Goal: Transaction & Acquisition: Subscribe to service/newsletter

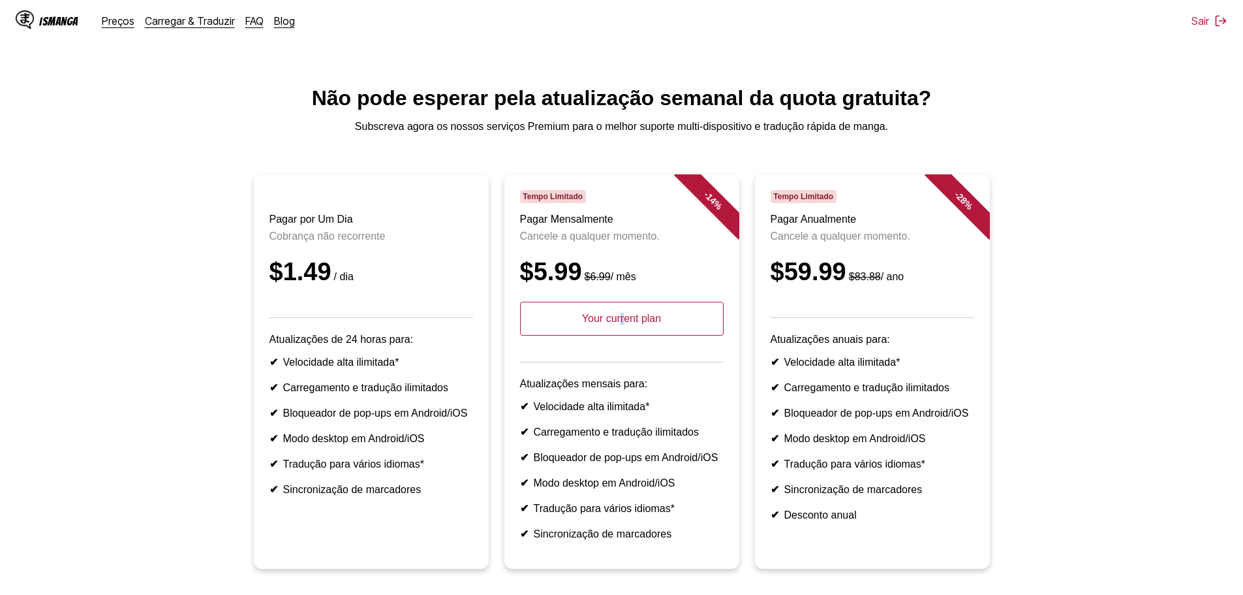
click at [623, 330] on p "Your current plan" at bounding box center [622, 318] width 204 height 34
click at [115, 23] on link "Preços" at bounding box center [118, 20] width 33 height 13
click at [116, 21] on link "Preços" at bounding box center [118, 20] width 33 height 13
click at [115, 18] on link "Preços" at bounding box center [118, 20] width 33 height 13
click at [649, 322] on p "Your current plan" at bounding box center [622, 318] width 204 height 34
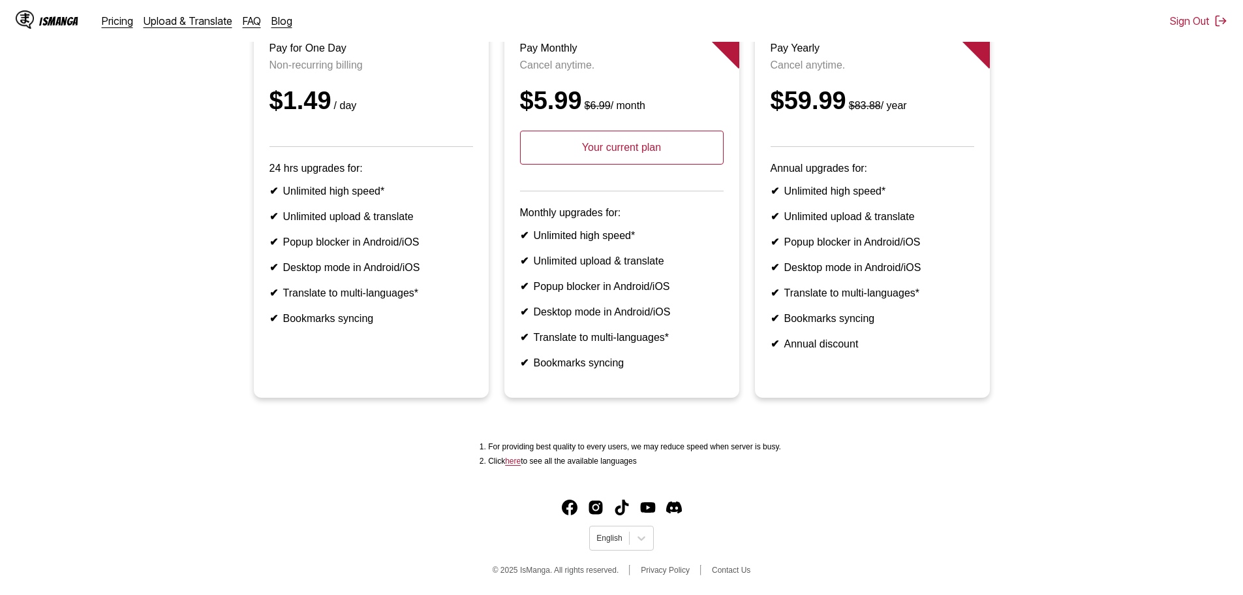
scroll to position [201, 0]
click at [587, 386] on article "- 14 % Limited Time Pay Monthly Cancel anytime. $5.99 $6.99 / month Your curren…" at bounding box center [621, 200] width 235 height 394
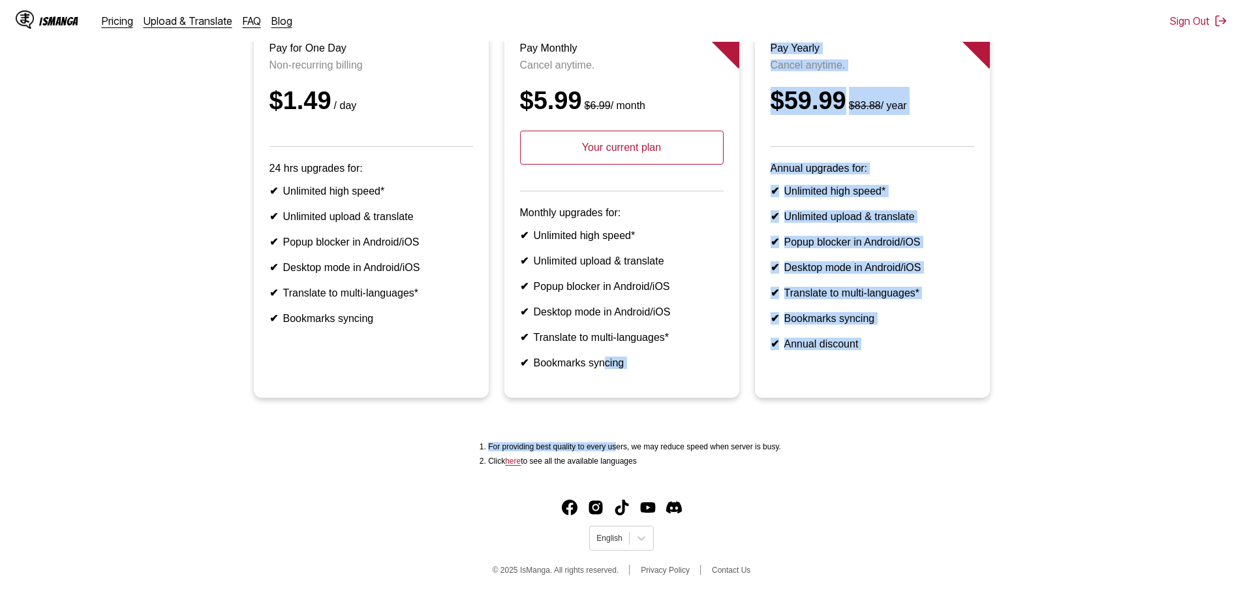
drag, startPoint x: 621, startPoint y: 438, endPoint x: 649, endPoint y: 451, distance: 30.9
click at [624, 440] on main "Can't wait for the weekly free quota refresh? Subscribe now to our Premium serv…" at bounding box center [621, 194] width 1243 height 558
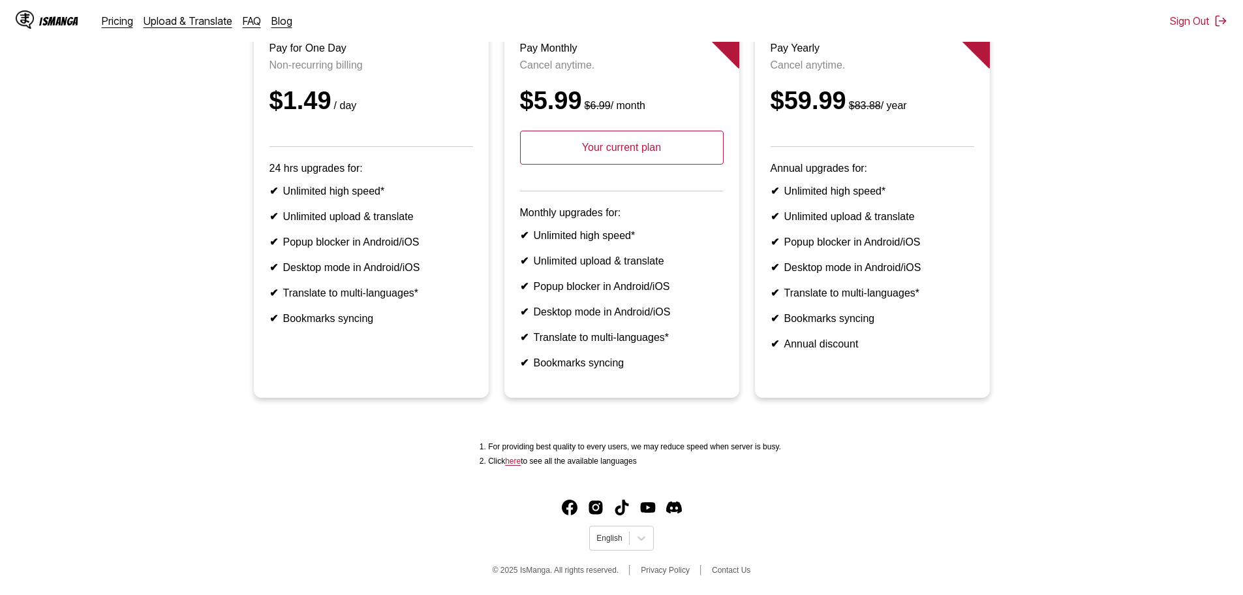
click at [660, 442] on li "For providing best quality to every users, we may reduce speed when server is b…" at bounding box center [634, 446] width 293 height 9
